Goal: Understand process/instructions: Learn how to perform a task or action

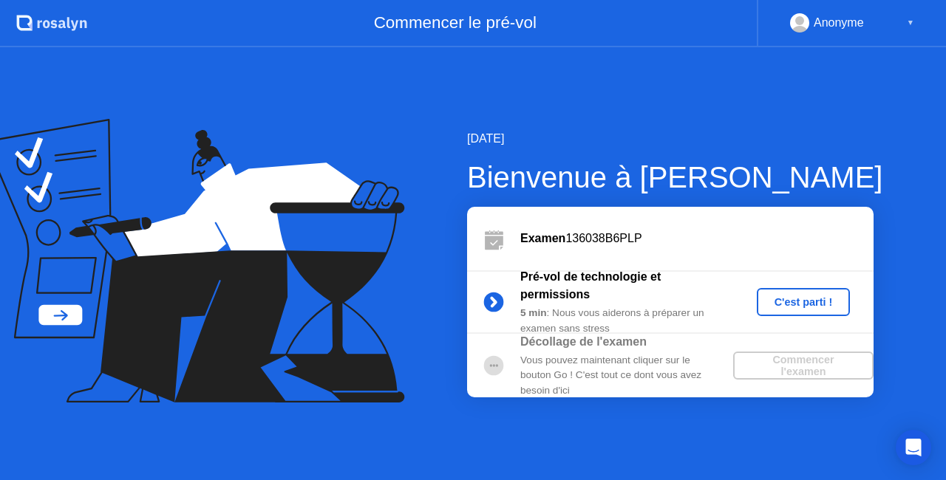
click at [800, 305] on div "C'est parti !" at bounding box center [804, 302] width 82 height 12
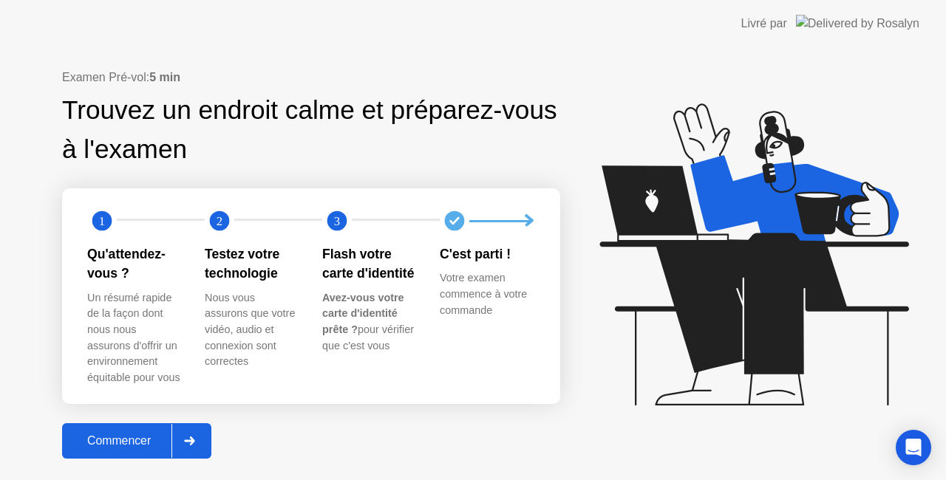
click at [130, 436] on div "Commencer" at bounding box center [119, 441] width 105 height 13
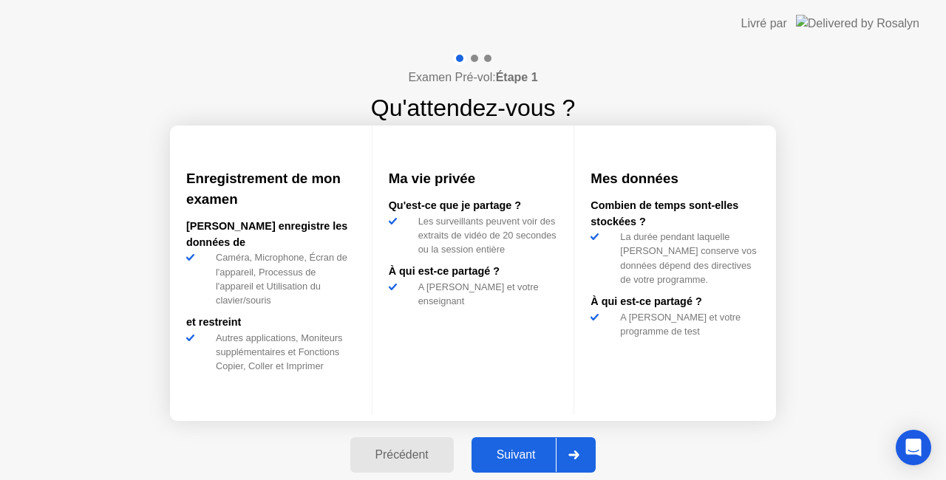
click at [531, 453] on div "Suivant" at bounding box center [516, 455] width 81 height 13
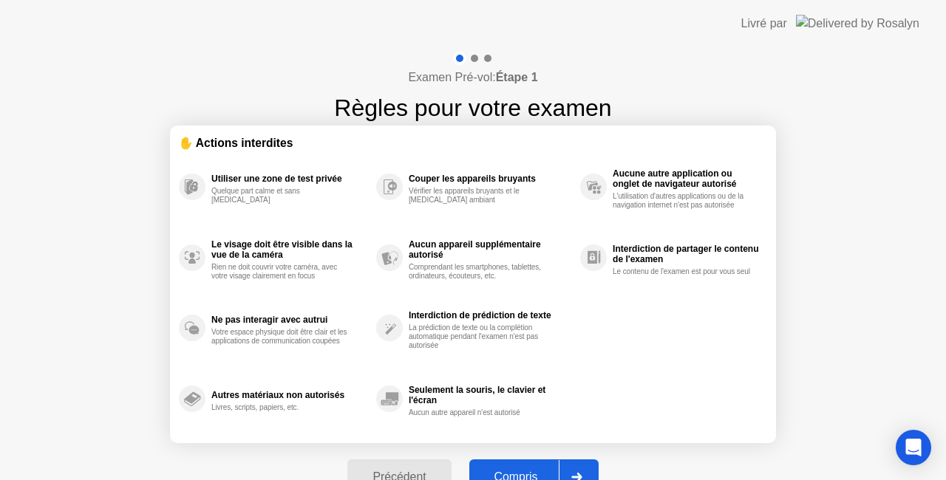
click at [486, 471] on div "Compris" at bounding box center [516, 477] width 85 height 13
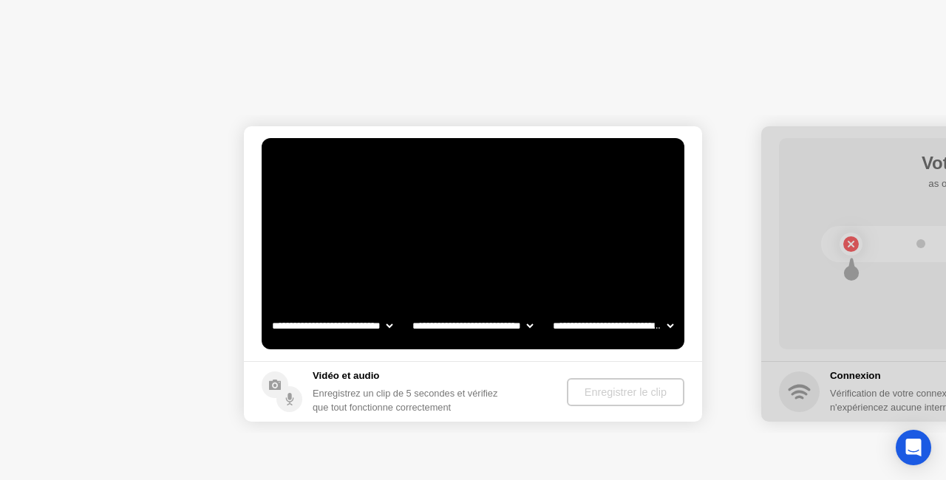
select select "**********"
select select "*******"
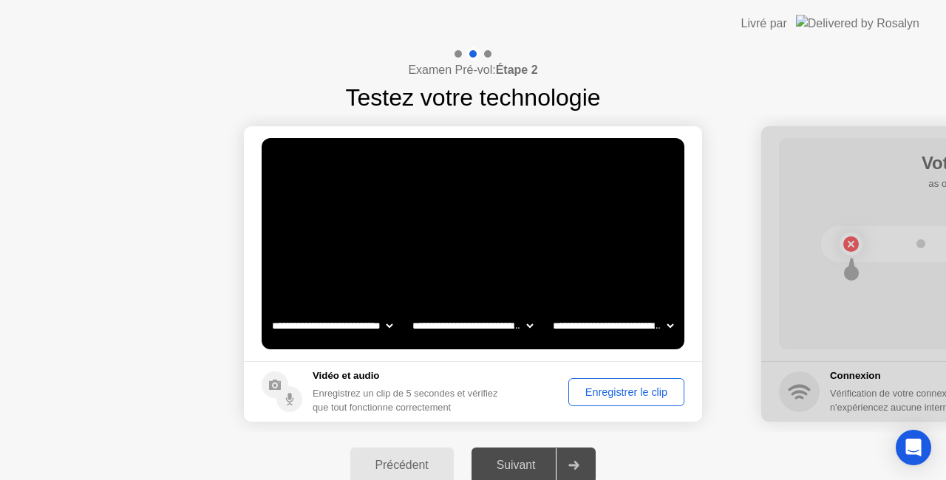
click at [624, 397] on div "Enregistrer le clip" at bounding box center [627, 393] width 106 height 12
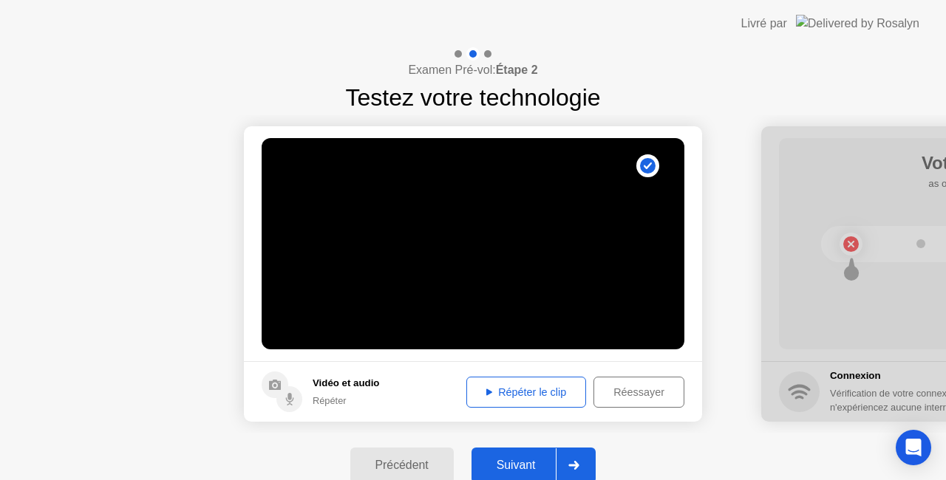
click at [503, 471] on div "Suivant" at bounding box center [516, 465] width 81 height 13
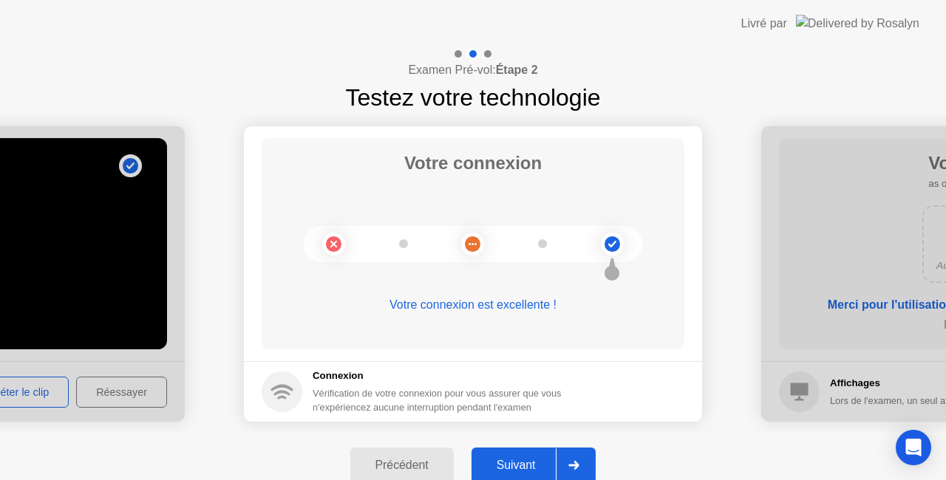
click at [503, 471] on div "Suivant" at bounding box center [516, 465] width 81 height 13
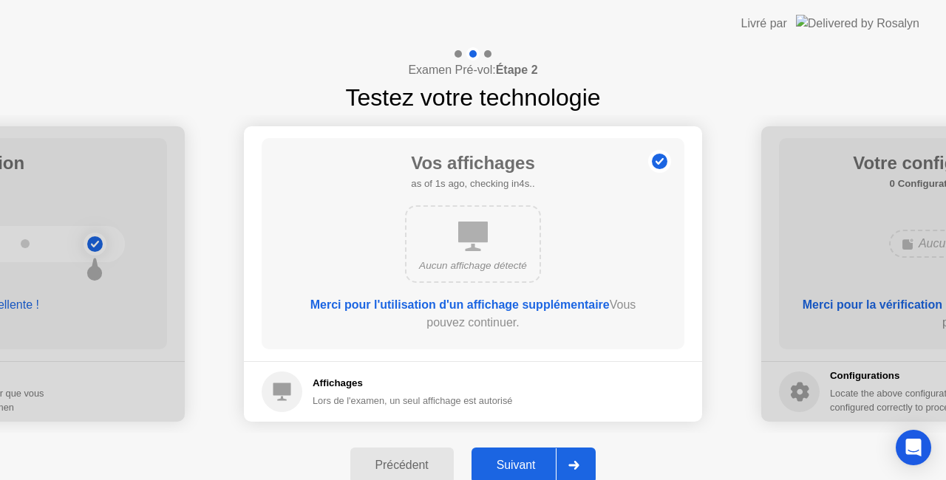
click at [503, 471] on div "Suivant" at bounding box center [516, 465] width 81 height 13
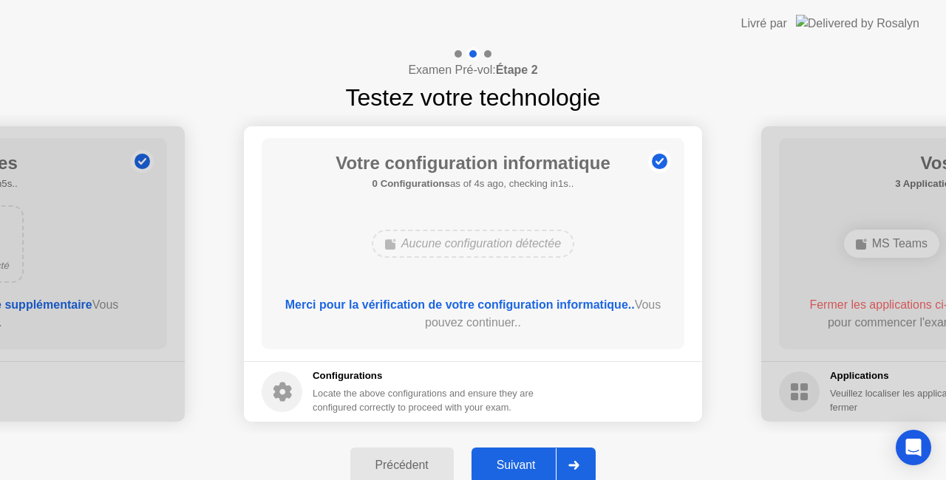
click at [503, 471] on div "Suivant" at bounding box center [516, 465] width 81 height 13
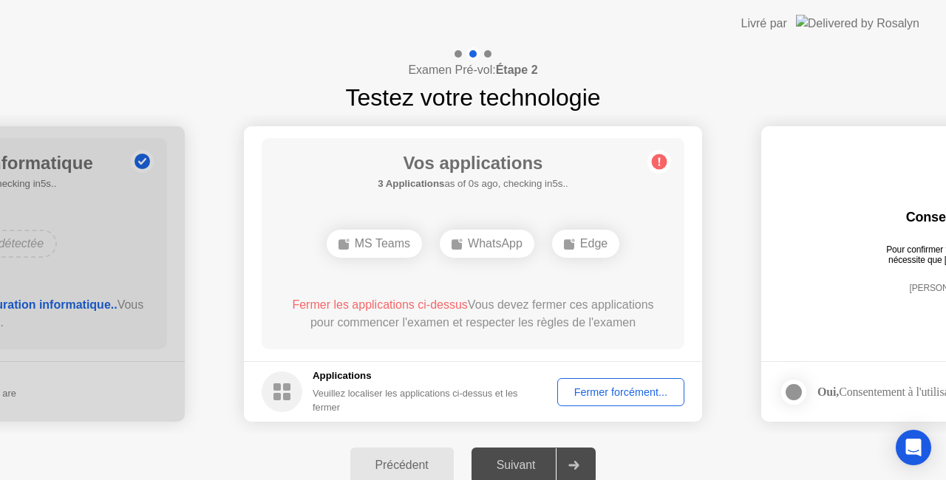
click at [611, 395] on div "Fermer forcément..." at bounding box center [620, 393] width 117 height 12
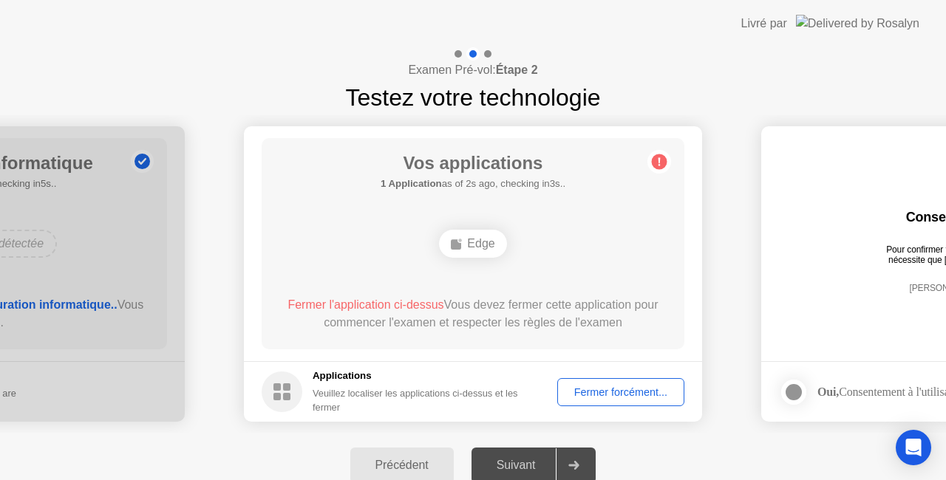
click at [617, 392] on div "Fermer forcément..." at bounding box center [620, 393] width 117 height 12
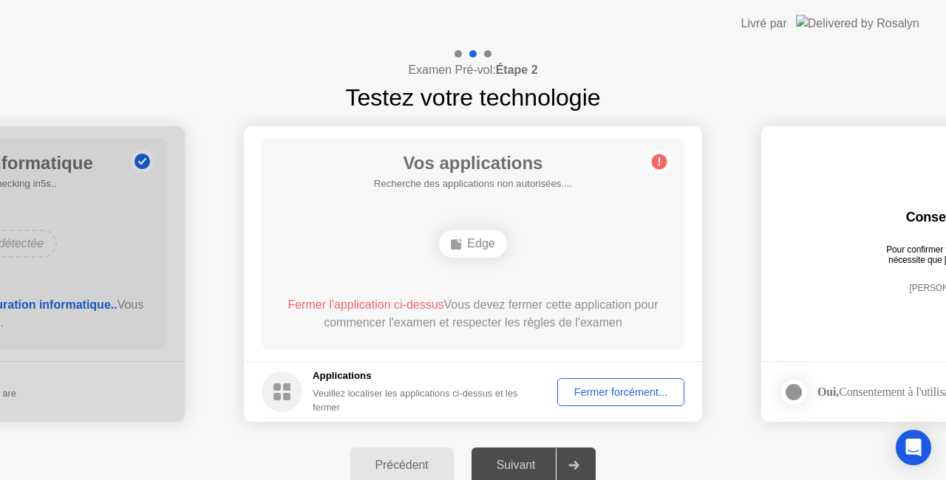
click at [664, 304] on div "Vos applications Recherche des applications non autorisées.... Edge Fermer l'ap…" at bounding box center [473, 243] width 423 height 211
click at [657, 165] on circle at bounding box center [660, 162] width 16 height 16
click at [503, 470] on div "Suivant" at bounding box center [516, 465] width 81 height 13
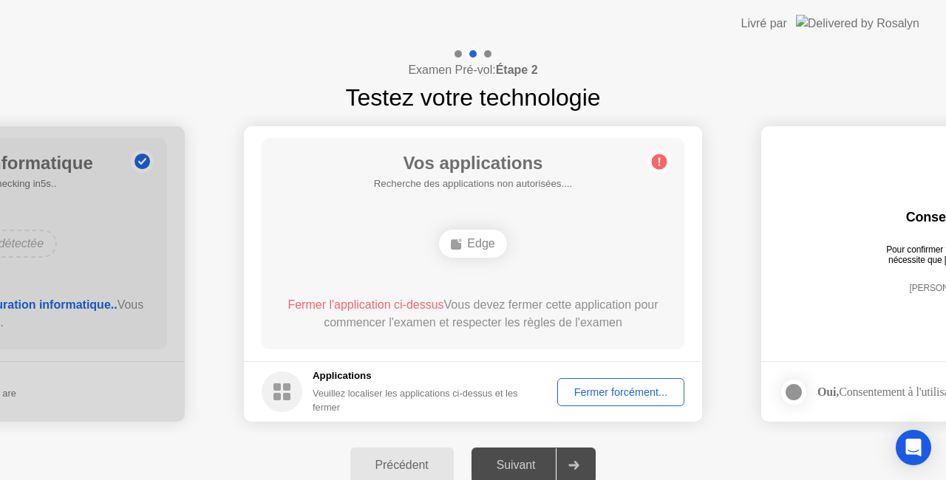
click at [615, 398] on div "Fermer forcément..." at bounding box center [620, 393] width 117 height 12
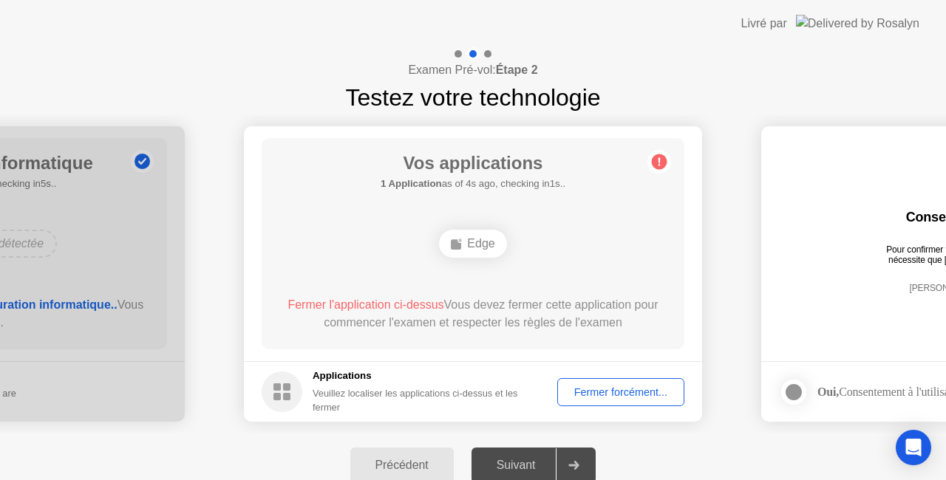
click at [576, 460] on div at bounding box center [573, 466] width 35 height 34
click at [523, 470] on div "Suivant" at bounding box center [516, 465] width 81 height 13
click at [909, 451] on icon "Open Intercom Messenger" at bounding box center [913, 447] width 19 height 19
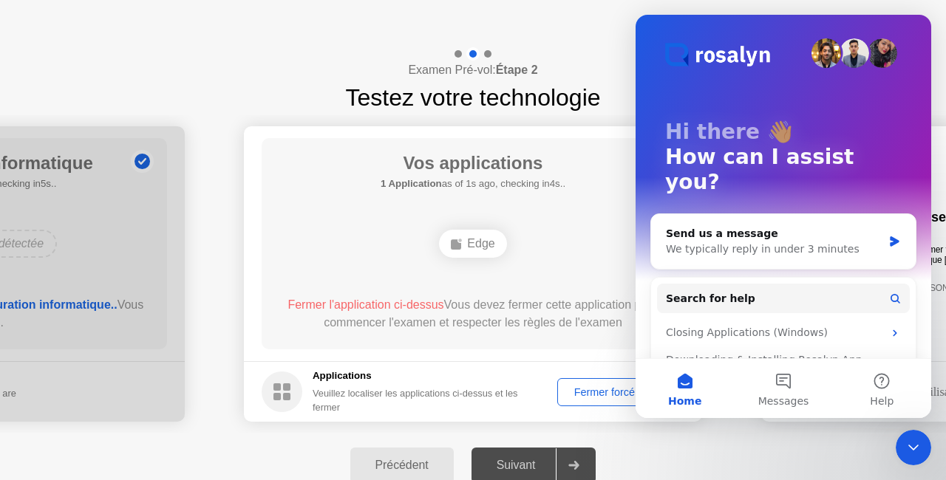
click at [191, 450] on div "Précédent Suivant" at bounding box center [473, 465] width 946 height 65
click at [587, 18] on header "Livré par" at bounding box center [473, 23] width 946 height 47
click at [902, 444] on div "Close Intercom Messenger" at bounding box center [913, 447] width 35 height 35
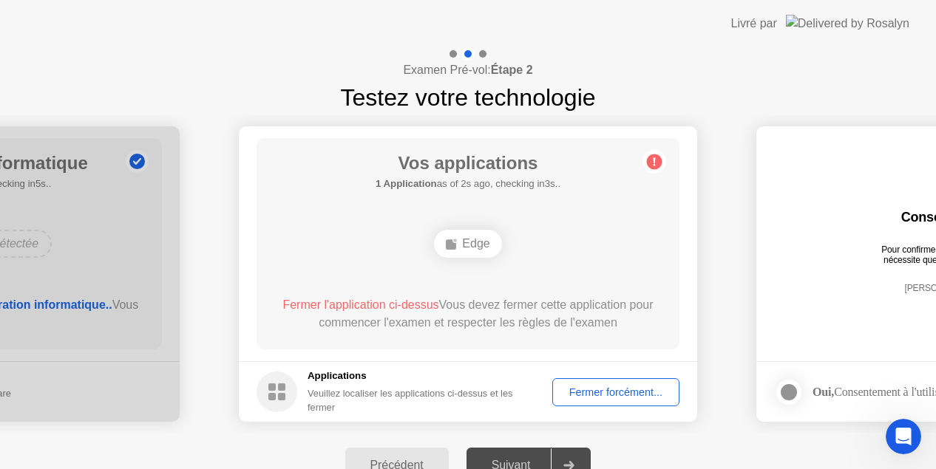
click at [480, 249] on div "Edge" at bounding box center [467, 244] width 67 height 28
click at [656, 169] on circle at bounding box center [655, 162] width 16 height 16
click at [507, 461] on div "Suivant" at bounding box center [511, 465] width 81 height 13
click at [906, 438] on icon "Open Intercom Messenger" at bounding box center [903, 437] width 24 height 24
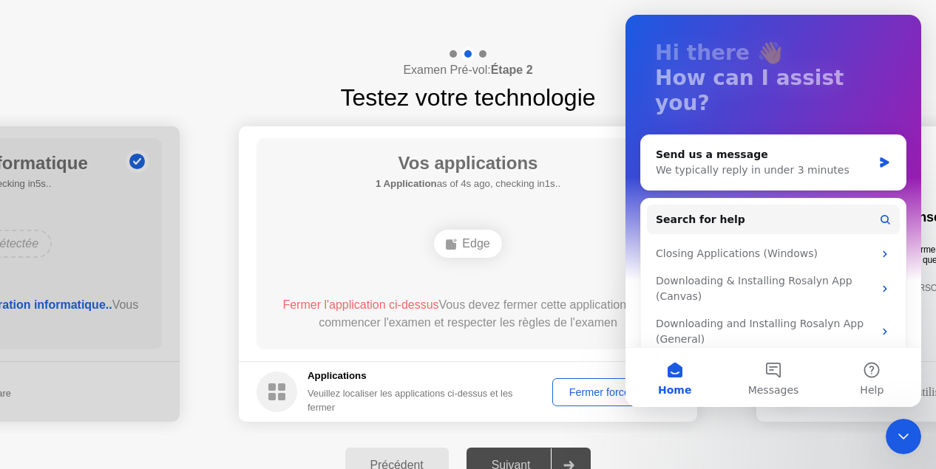
scroll to position [100, 0]
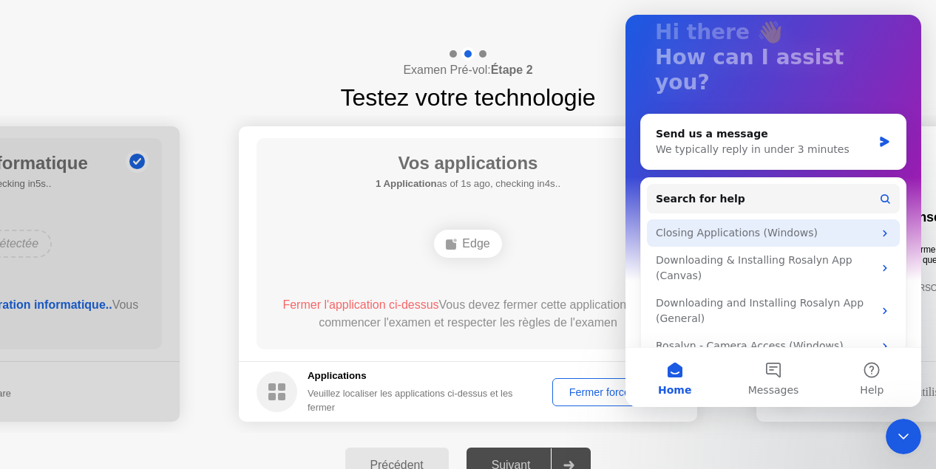
click at [755, 220] on div "Closing Applications (Windows)" at bounding box center [773, 233] width 253 height 27
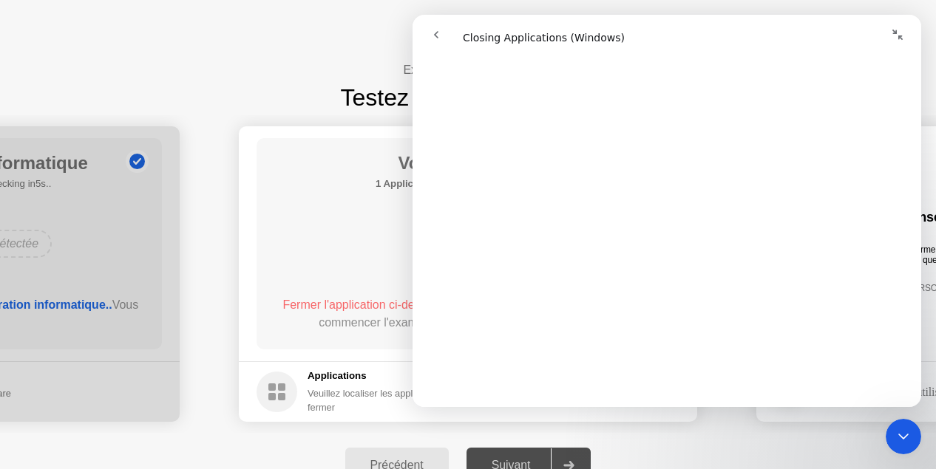
scroll to position [641, 0]
click at [312, 78] on div "Examen Pré-vol: Étape 2 Testez votre technologie" at bounding box center [468, 81] width 936 height 68
click at [433, 36] on icon "go back" at bounding box center [436, 35] width 12 height 12
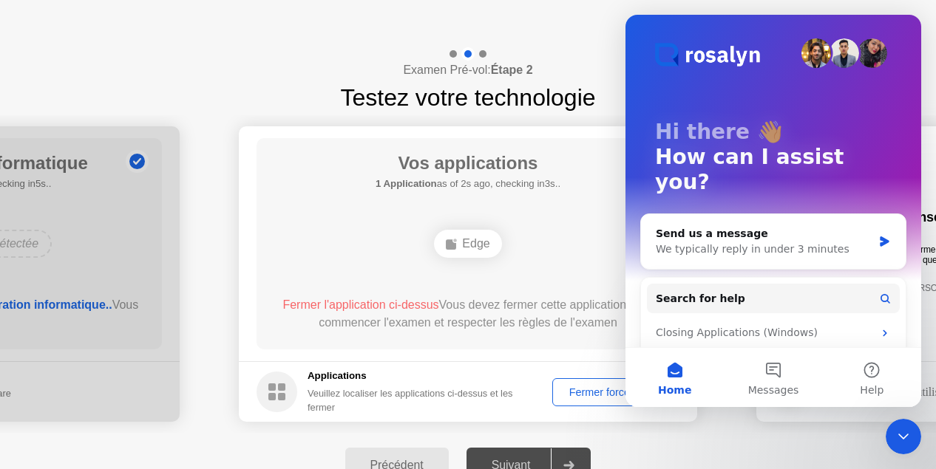
click at [909, 435] on icon "Close Intercom Messenger" at bounding box center [903, 437] width 18 height 18
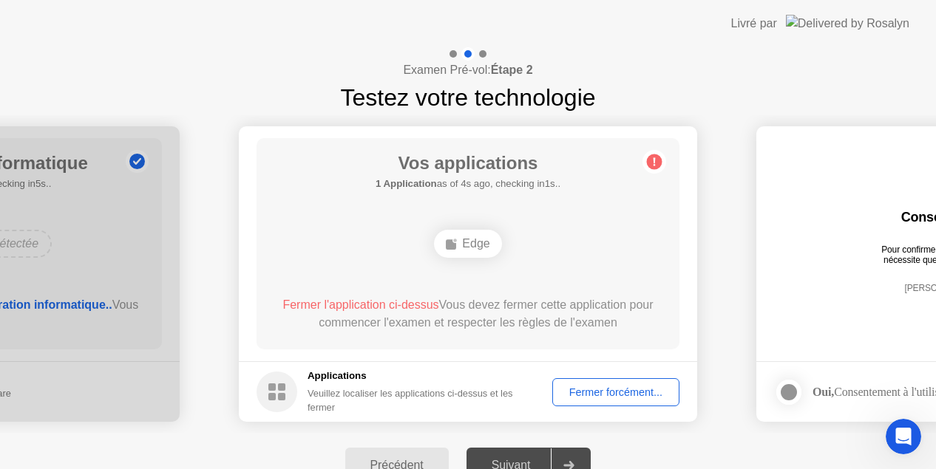
click at [514, 462] on div "Suivant" at bounding box center [511, 465] width 81 height 13
click at [571, 461] on icon at bounding box center [568, 465] width 11 height 9
click at [574, 466] on icon at bounding box center [569, 465] width 10 height 9
click at [622, 398] on div "Fermer forcément..." at bounding box center [615, 393] width 117 height 12
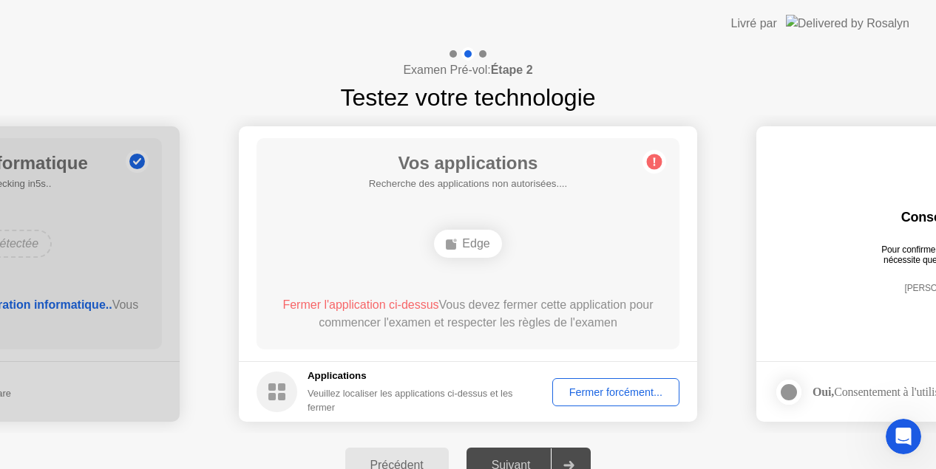
click at [629, 398] on div "Fermer forcément..." at bounding box center [615, 393] width 117 height 12
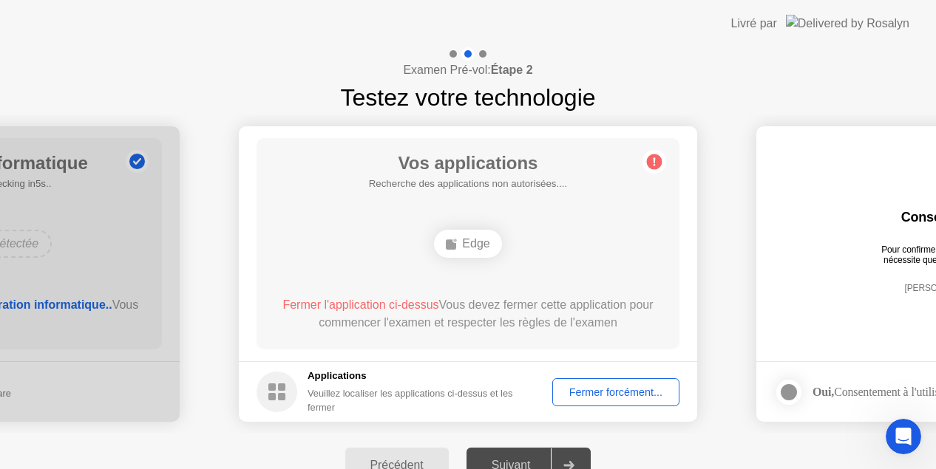
click at [565, 462] on div at bounding box center [568, 466] width 35 height 34
click at [899, 432] on icon "Open Intercom Messenger" at bounding box center [903, 437] width 24 height 24
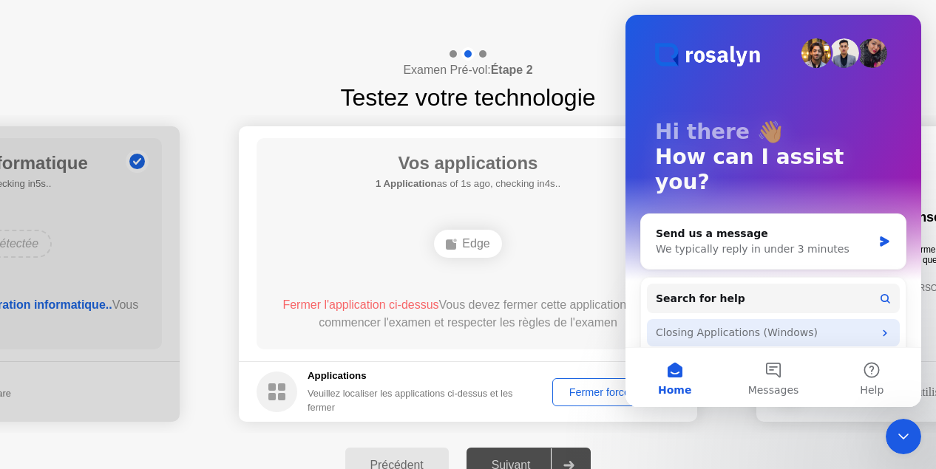
click at [880, 327] on icon "Intercom messenger" at bounding box center [885, 333] width 12 height 12
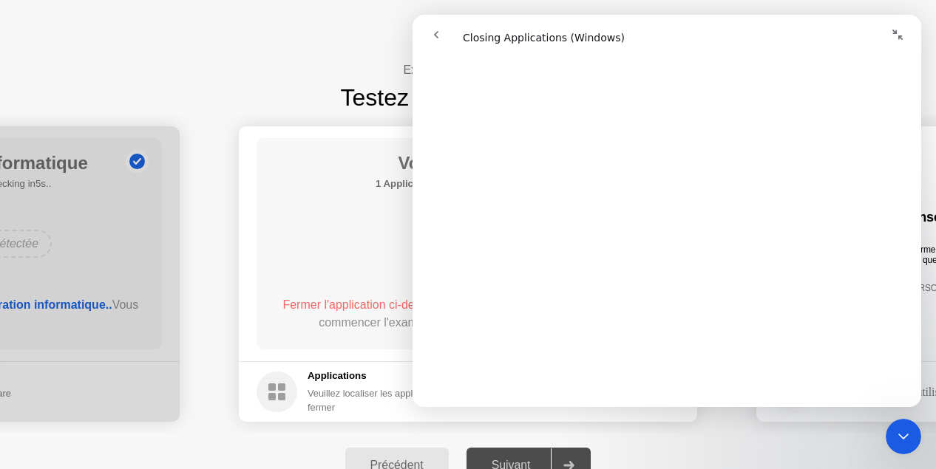
scroll to position [1313, 0]
click at [242, 68] on div "Examen Pré-vol: Étape 2 Testez votre technologie" at bounding box center [468, 81] width 936 height 68
click at [213, 62] on div "Examen Pré-vol: Étape 2 Testez votre technologie" at bounding box center [468, 81] width 936 height 68
click at [903, 435] on icon "Close Intercom Messenger" at bounding box center [900, 437] width 10 height 6
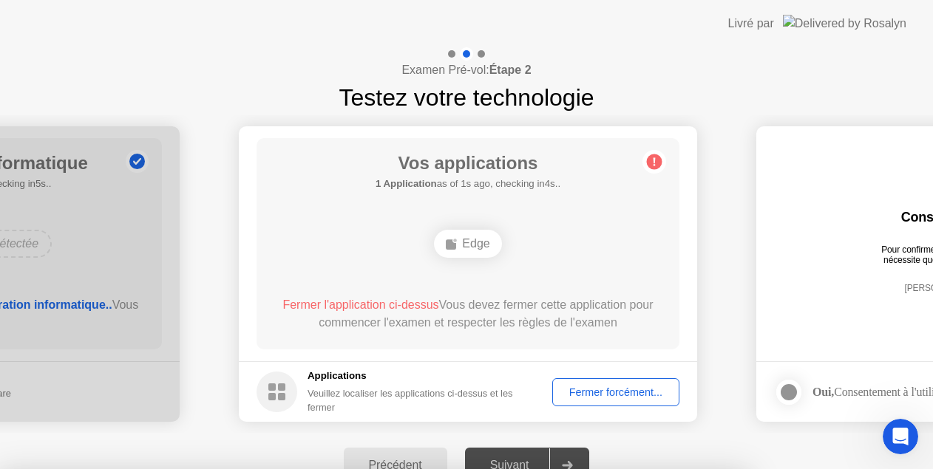
click at [211, 469] on div at bounding box center [466, 469] width 933 height 0
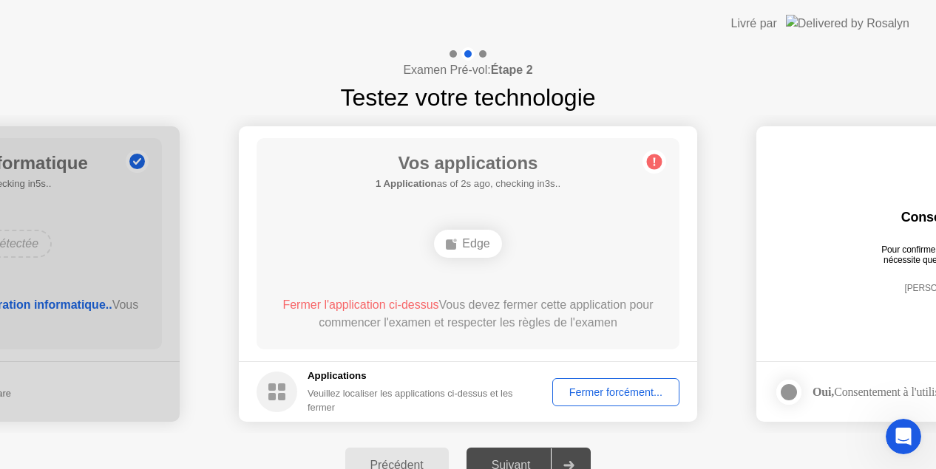
click at [581, 242] on div "Edge" at bounding box center [468, 244] width 339 height 40
click at [622, 344] on div "Vos applications 1 Application as of 3s ago, checking in2s.. Edge Fermer l'appl…" at bounding box center [467, 243] width 423 height 211
click at [606, 390] on div "Fermer forcément..." at bounding box center [615, 393] width 117 height 12
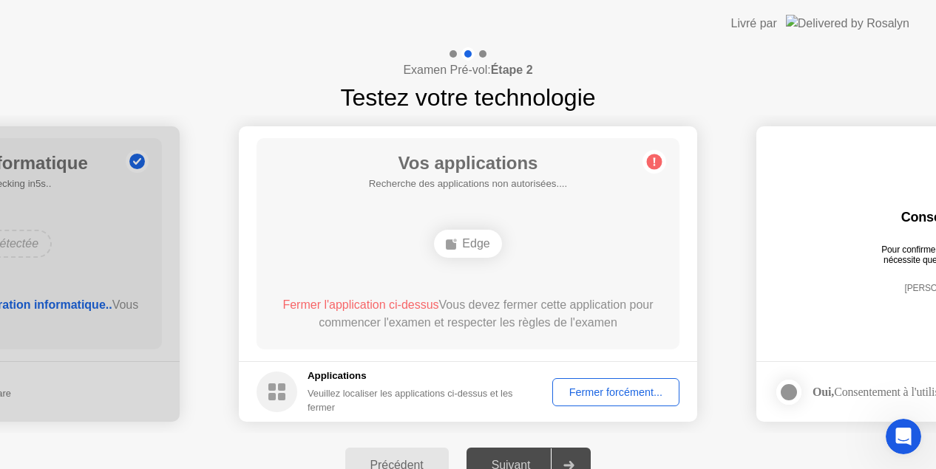
click at [903, 435] on icon "Open Intercom Messenger" at bounding box center [903, 437] width 24 height 24
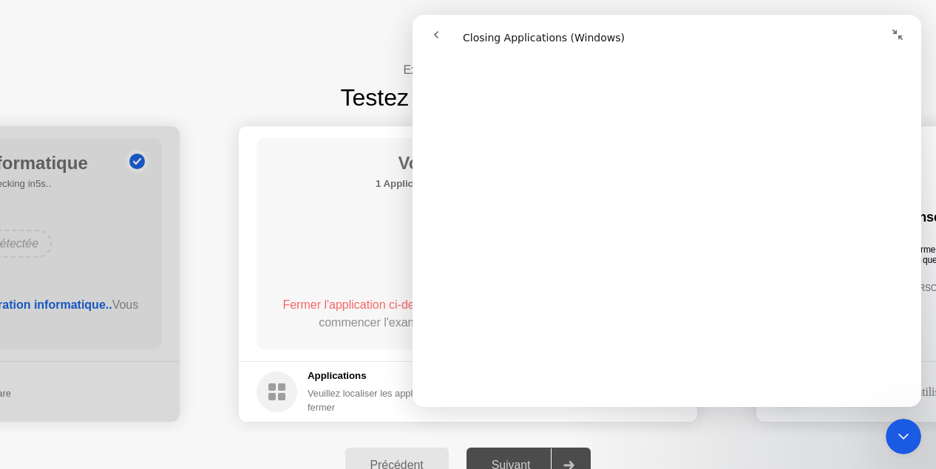
click at [903, 435] on icon "Close Intercom Messenger" at bounding box center [903, 437] width 18 height 18
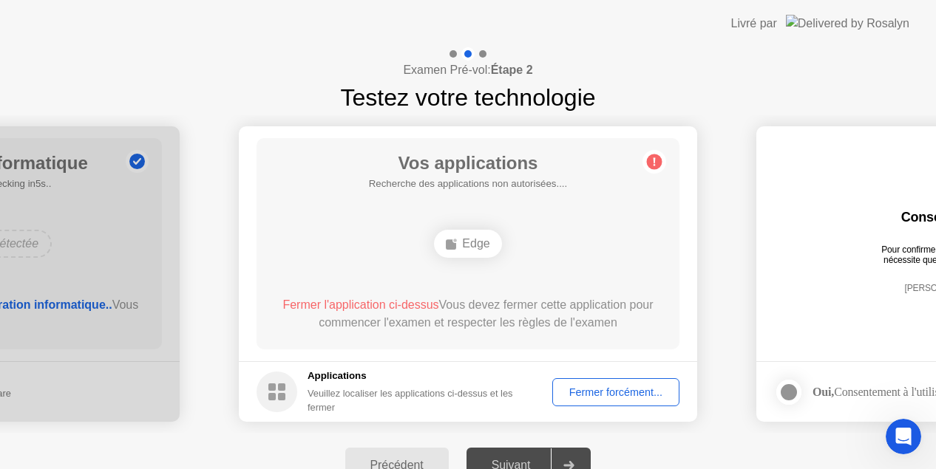
click at [849, 25] on img at bounding box center [847, 23] width 123 height 17
click at [905, 442] on icon "Open Intercom Messenger" at bounding box center [903, 437] width 24 height 24
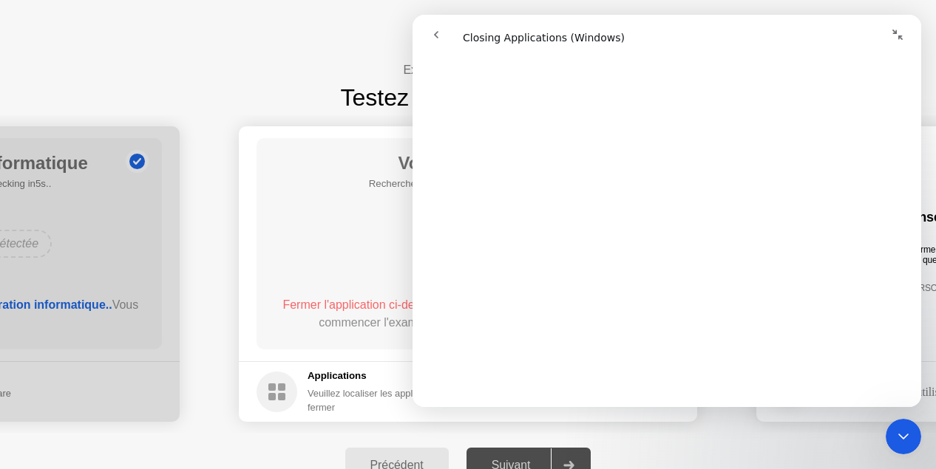
scroll to position [1696, 0]
click at [209, 88] on div "Examen Pré-vol: Étape 2 Testez votre technologie" at bounding box center [468, 81] width 936 height 68
click at [899, 31] on icon "Collapse window" at bounding box center [897, 35] width 12 height 12
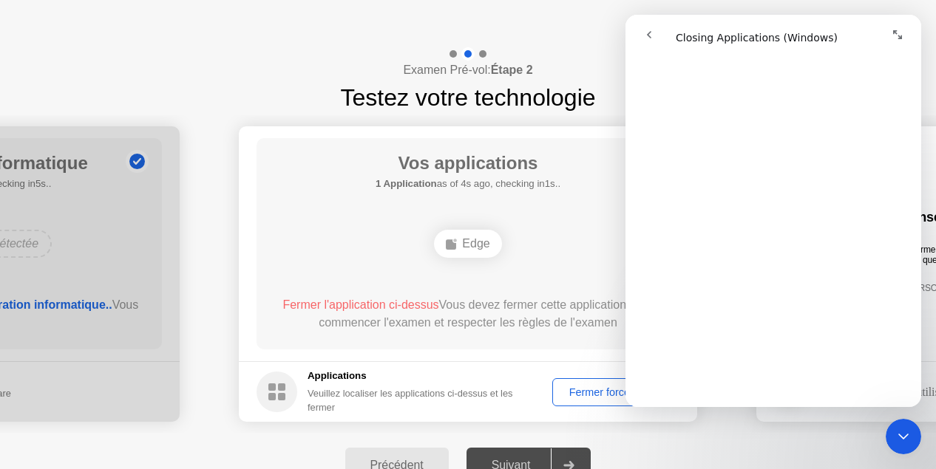
scroll to position [1466, 0]
click at [647, 34] on icon "go back" at bounding box center [649, 34] width 4 height 7
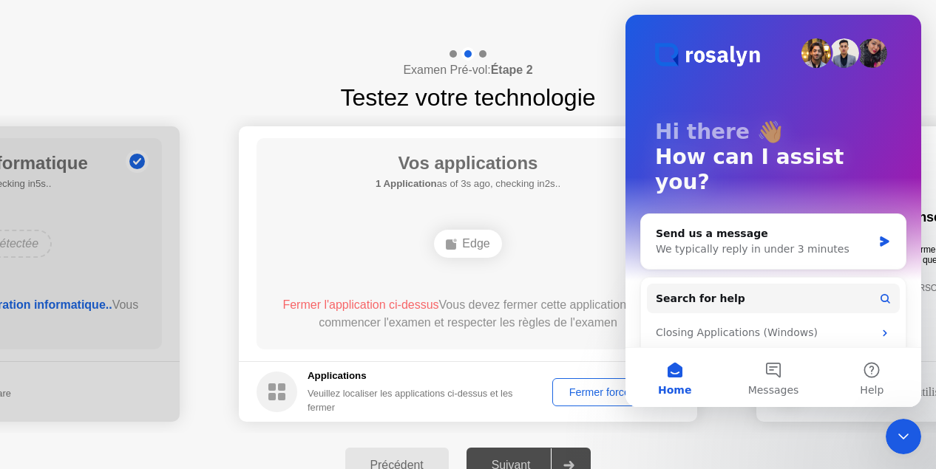
drag, startPoint x: 1546, startPoint y: 235, endPoint x: 916, endPoint y: 273, distance: 631.7
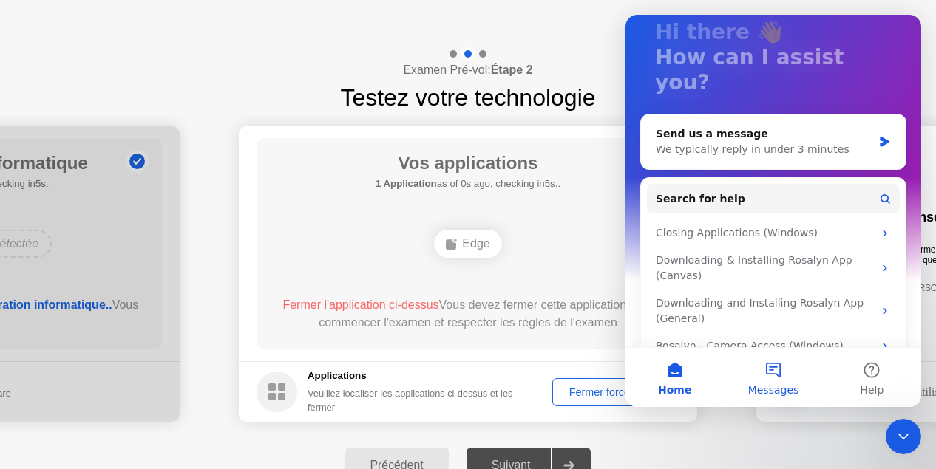
click at [777, 375] on button "Messages" at bounding box center [773, 377] width 98 height 59
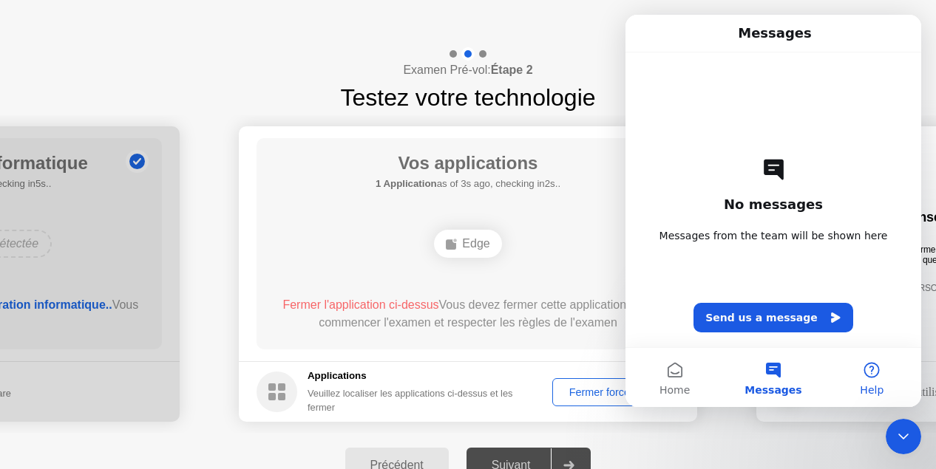
click at [872, 373] on button "Help" at bounding box center [872, 377] width 98 height 59
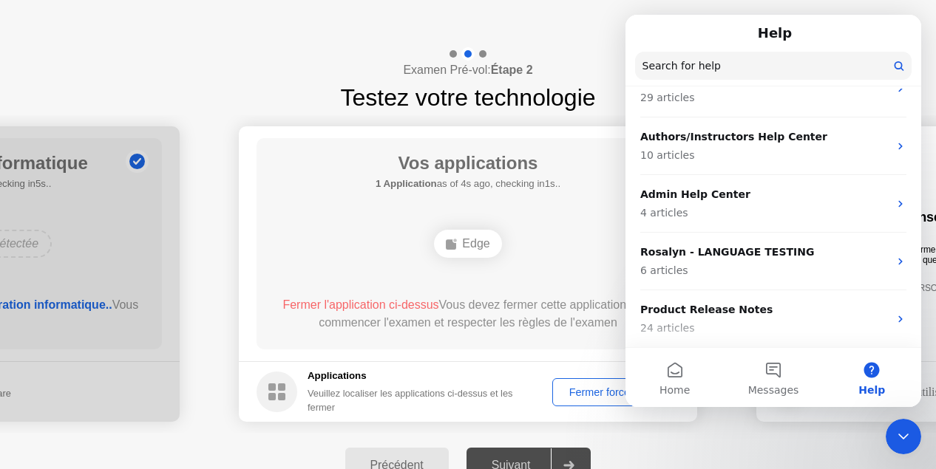
scroll to position [0, 0]
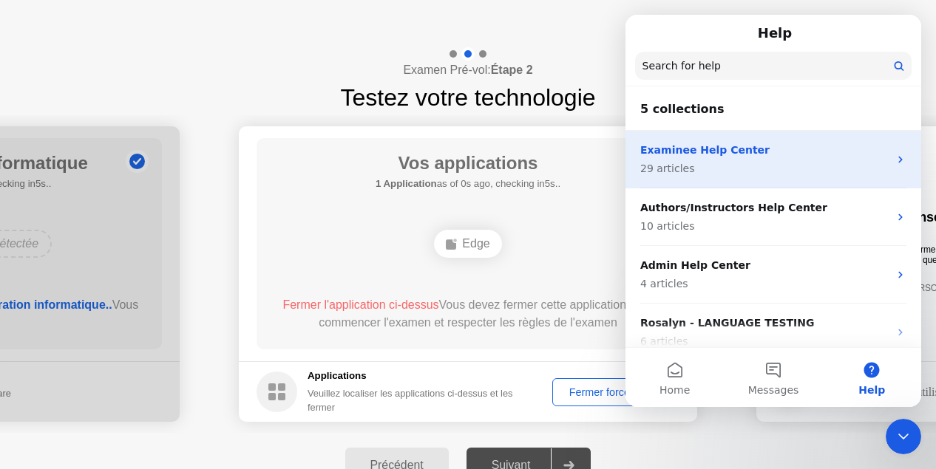
click at [791, 160] on div "Examinee Help Center 29 articles" at bounding box center [764, 160] width 248 height 34
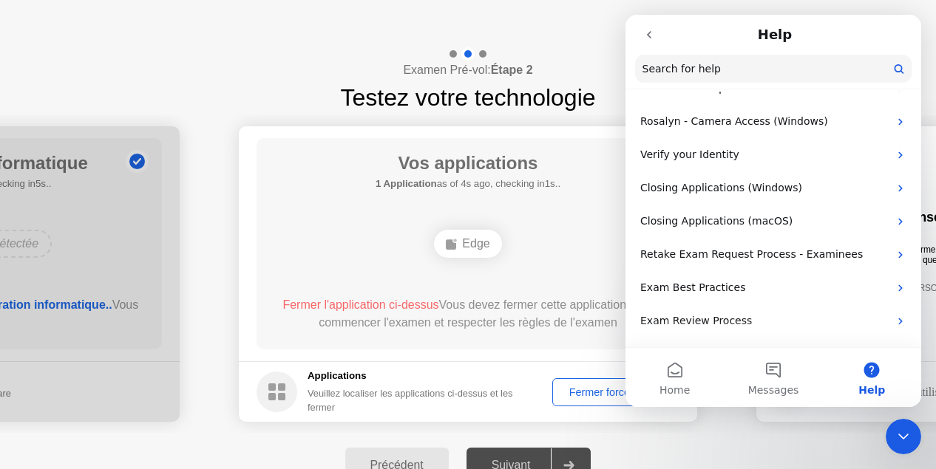
scroll to position [337, 0]
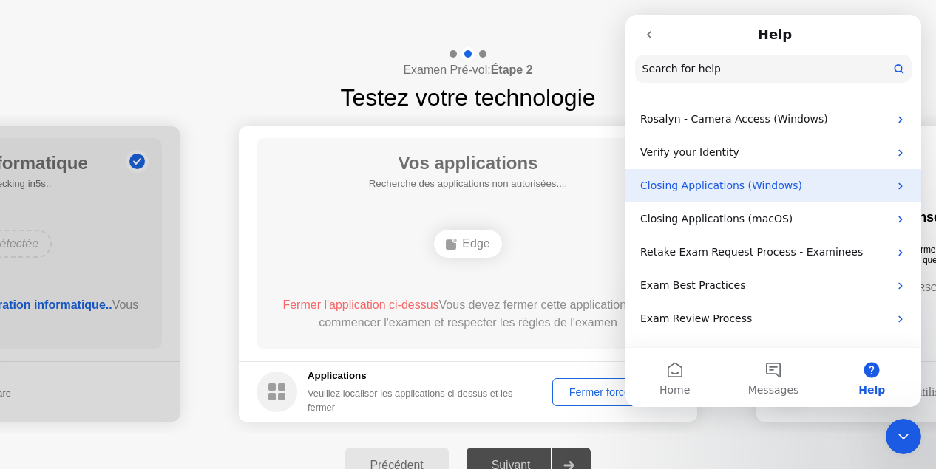
click at [795, 191] on p "Closing Applications (Windows)" at bounding box center [764, 186] width 248 height 16
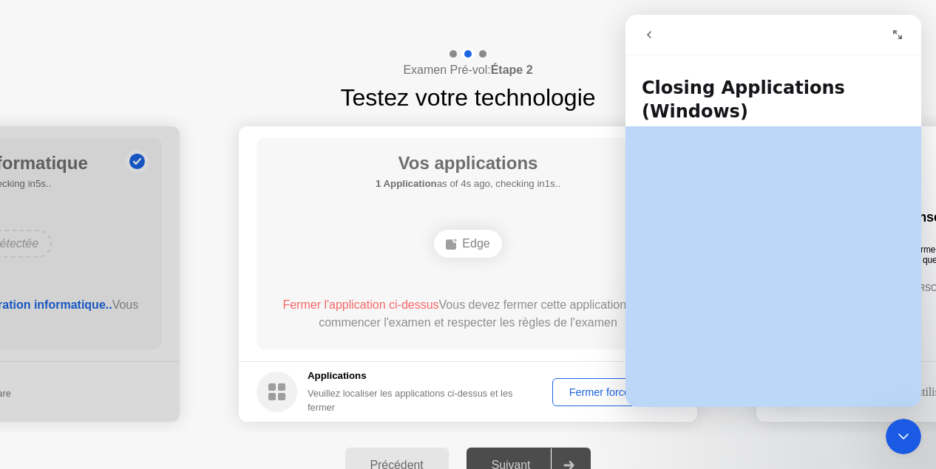
drag, startPoint x: 914, startPoint y: 112, endPoint x: 914, endPoint y: 142, distance: 29.6
click at [914, 142] on div "Closing Applications (Windows) Did this answer your question? 😞 😐 😃 Open in hel…" at bounding box center [773, 234] width 296 height 345
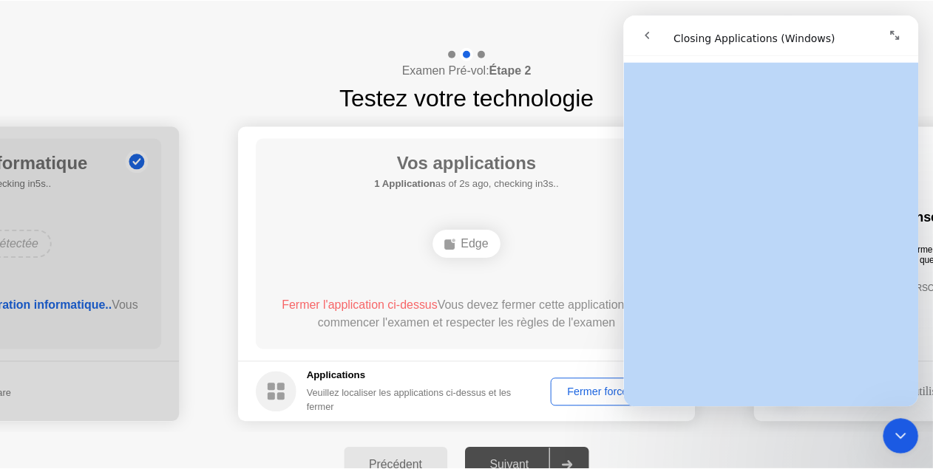
scroll to position [1308, 0]
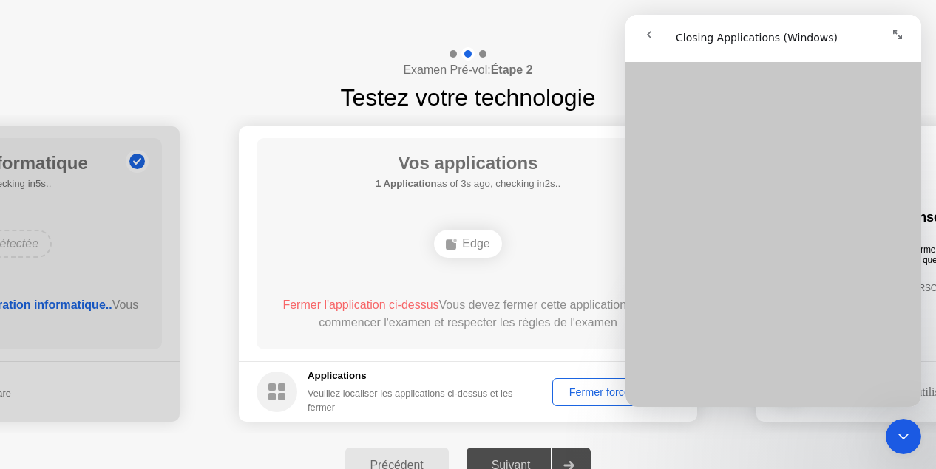
click at [245, 61] on div "Examen Pré-vol: Étape 2 Testez votre technologie" at bounding box center [468, 81] width 936 height 68
